Goal: Check status: Check status

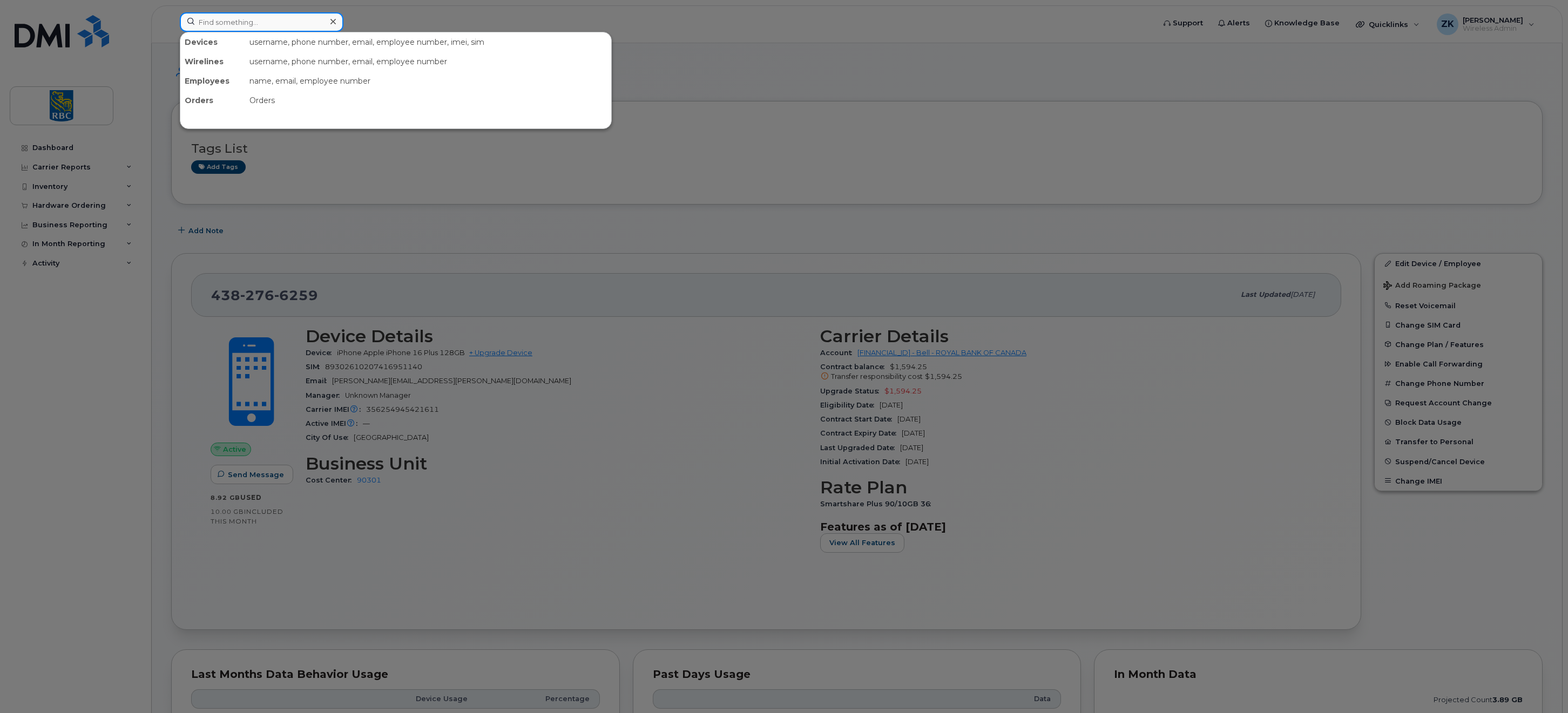
click at [250, 19] on input at bounding box center [262, 22] width 164 height 19
paste input "[PHONE_NUMBER]"
type input "[PHONE_NUMBER]"
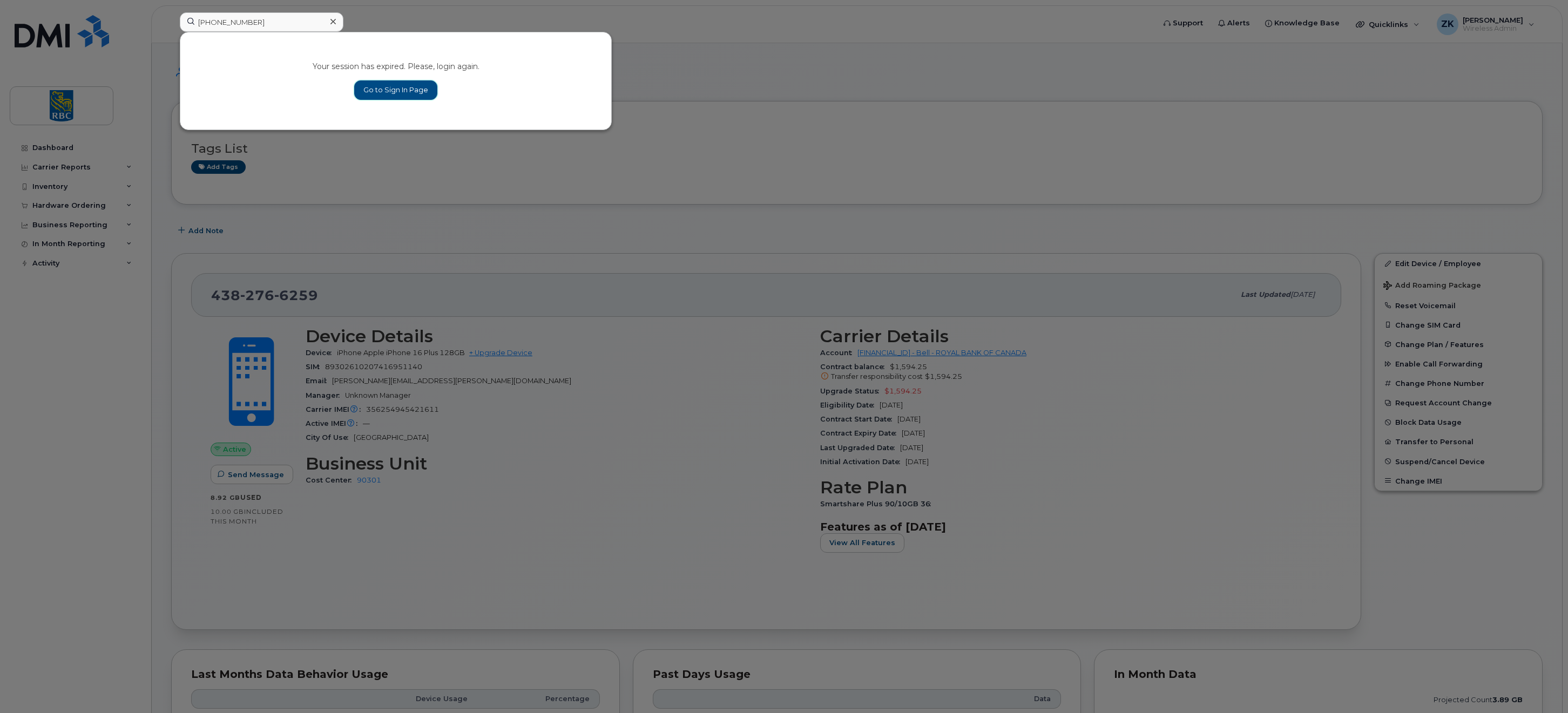
drag, startPoint x: 417, startPoint y: 87, endPoint x: 491, endPoint y: 93, distance: 74.2
click at [416, 87] on link "Go to Sign In Page" at bounding box center [396, 90] width 83 height 19
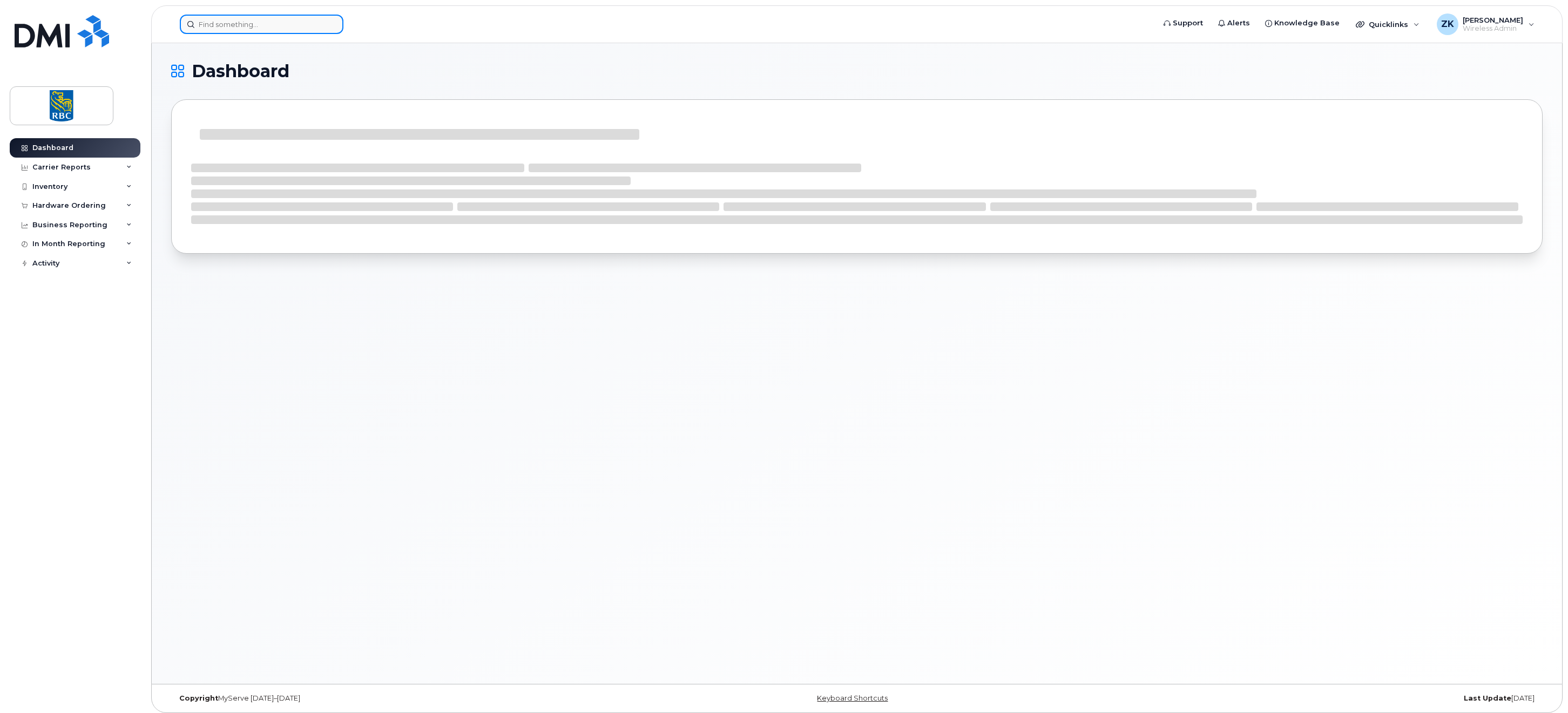
click at [226, 18] on input at bounding box center [262, 24] width 164 height 19
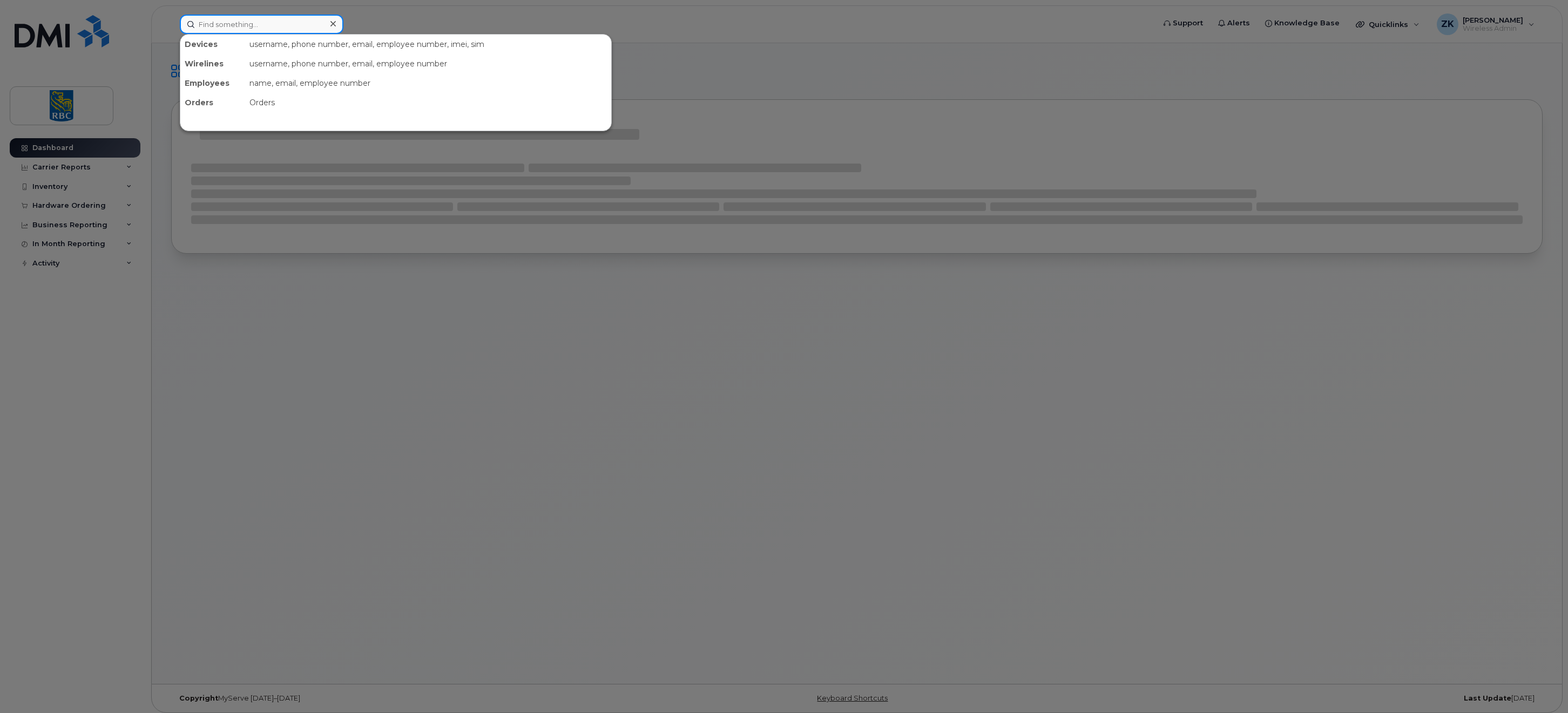
paste input "[PHONE_NUMBER]"
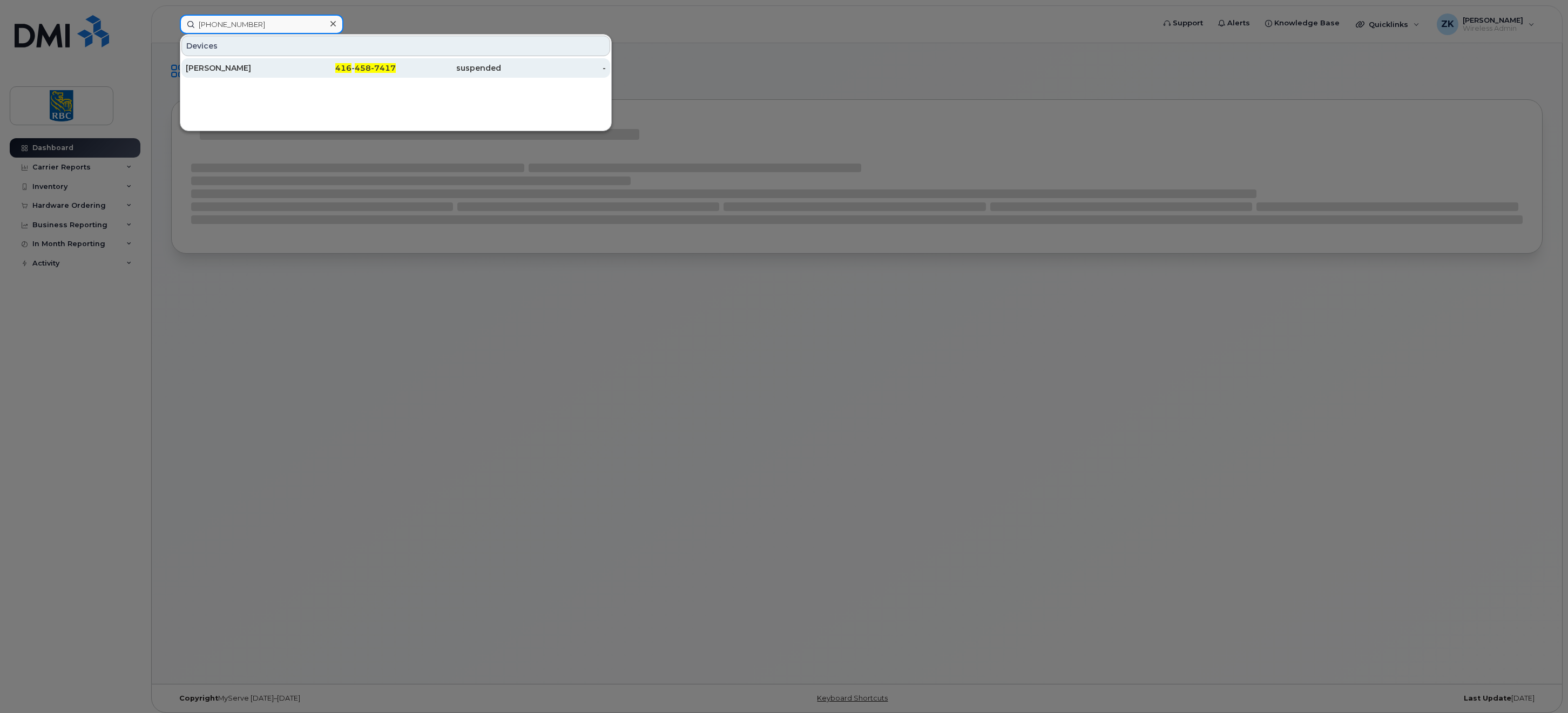
type input "[PHONE_NUMBER]"
drag, startPoint x: 219, startPoint y: 65, endPoint x: 338, endPoint y: 67, distance: 119.0
click at [219, 65] on div "[PERSON_NAME]" at bounding box center [238, 68] width 105 height 11
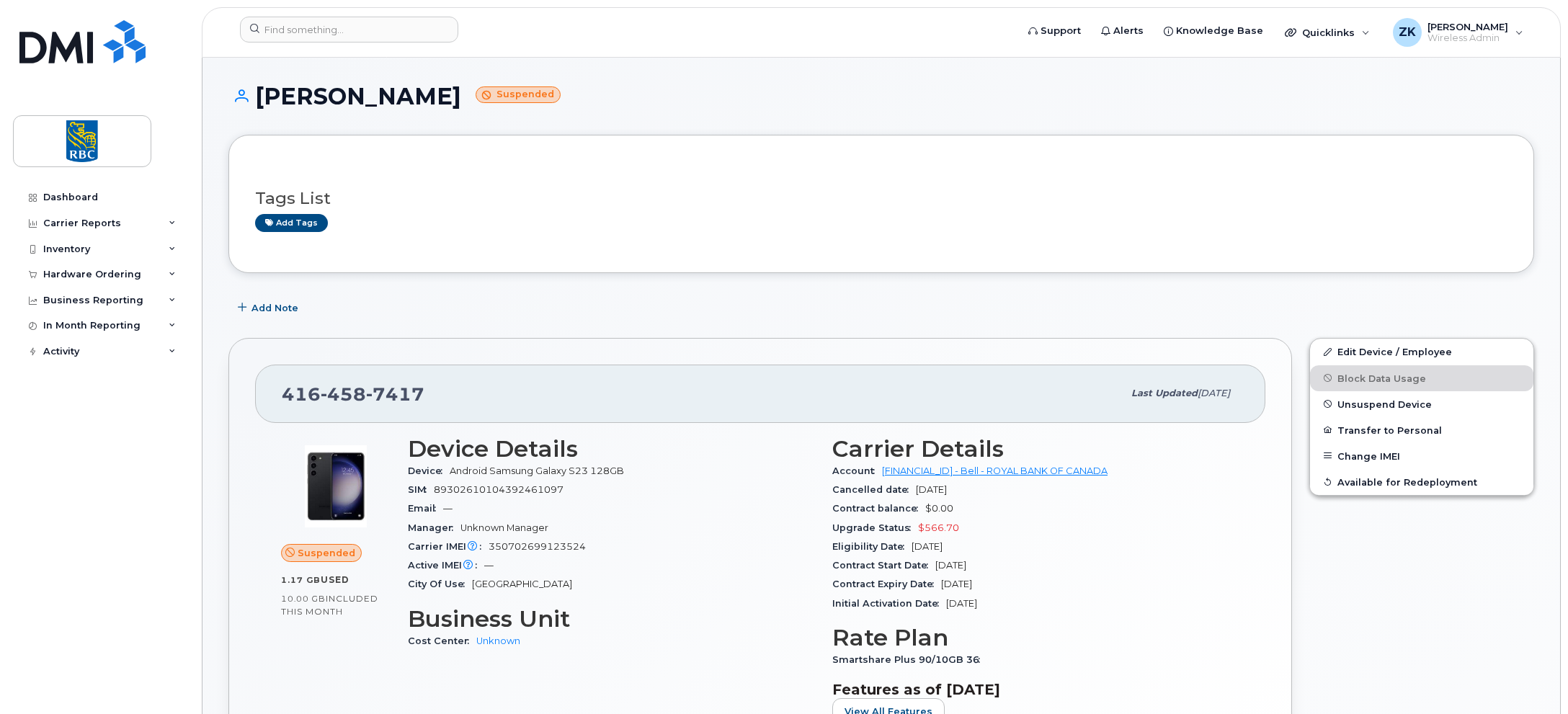
drag, startPoint x: 1941, startPoint y: 1, endPoint x: 817, endPoint y: 94, distance: 1127.8
click at [817, 94] on h1 "Cal Dethmers Suspended" at bounding box center [881, 96] width 1306 height 25
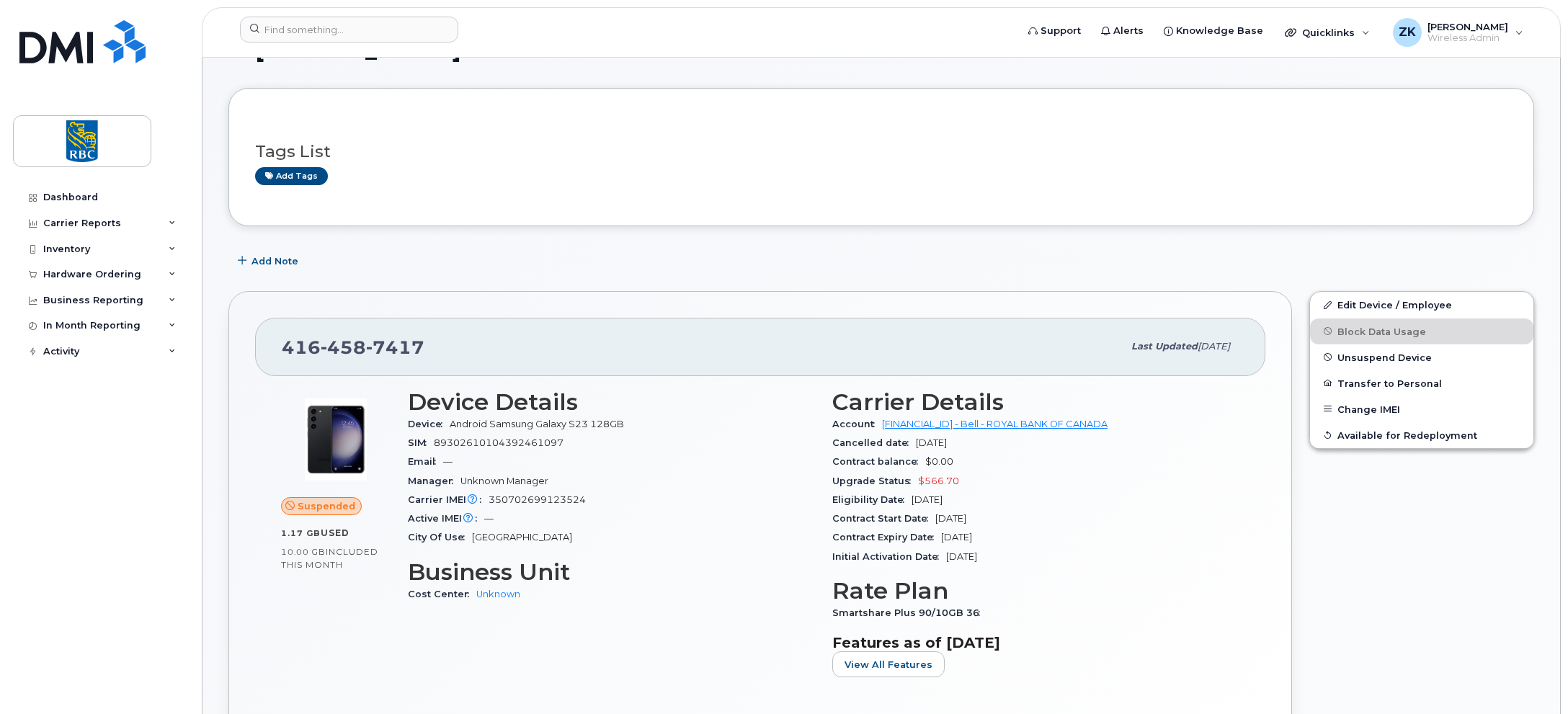
scroll to position [72, 0]
